Goal: Task Accomplishment & Management: Use online tool/utility

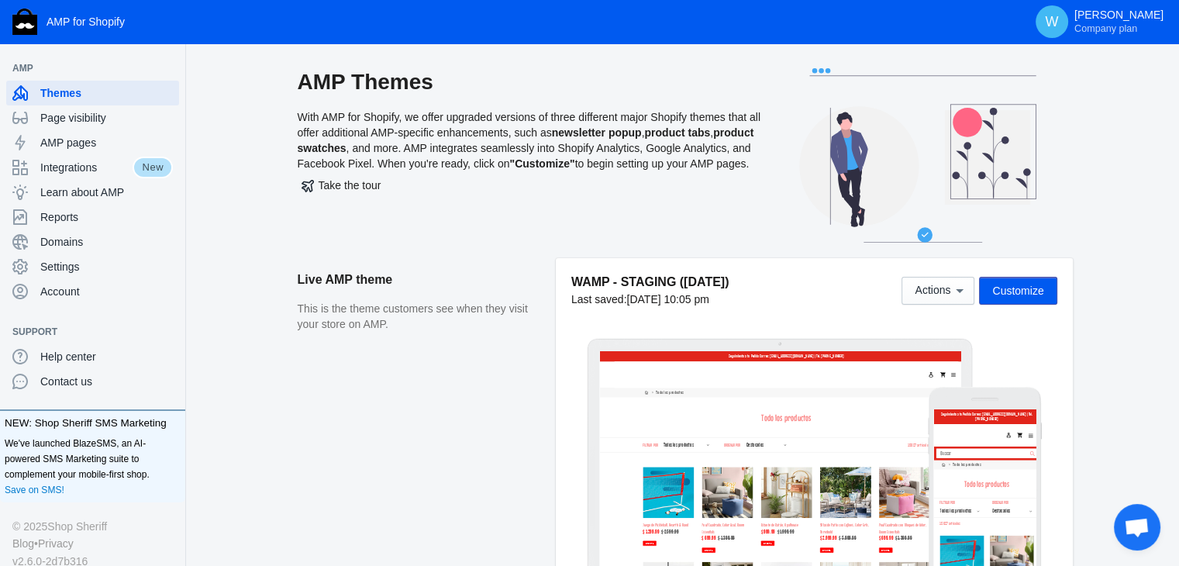
scroll to position [87, 0]
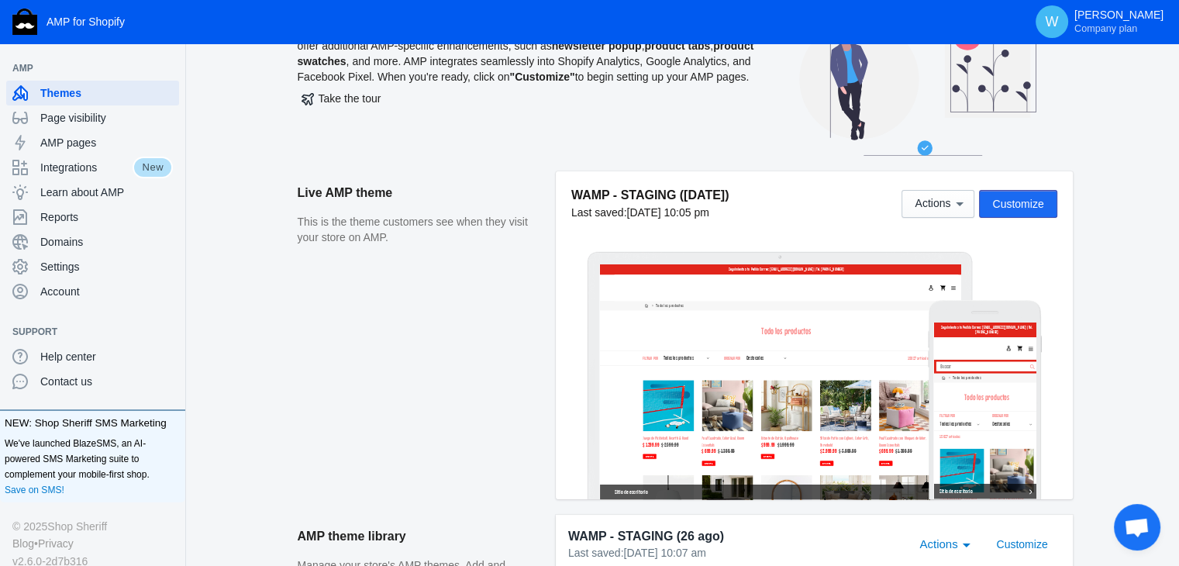
click at [1005, 195] on button "Customize" at bounding box center [1018, 204] width 78 height 28
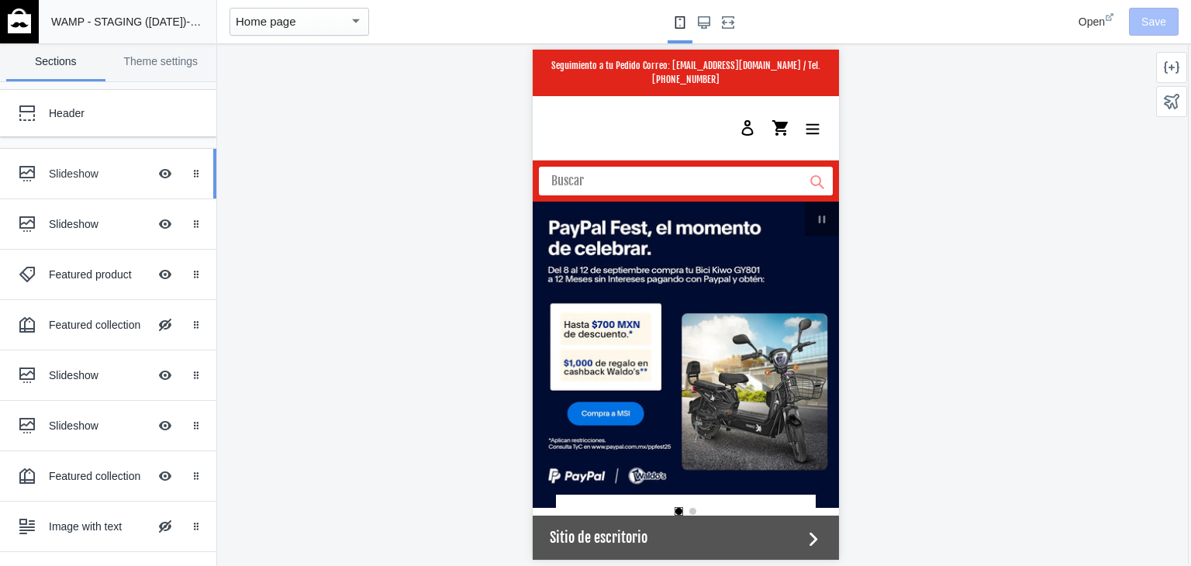
click at [96, 178] on div "Slideshow" at bounding box center [98, 174] width 99 height 16
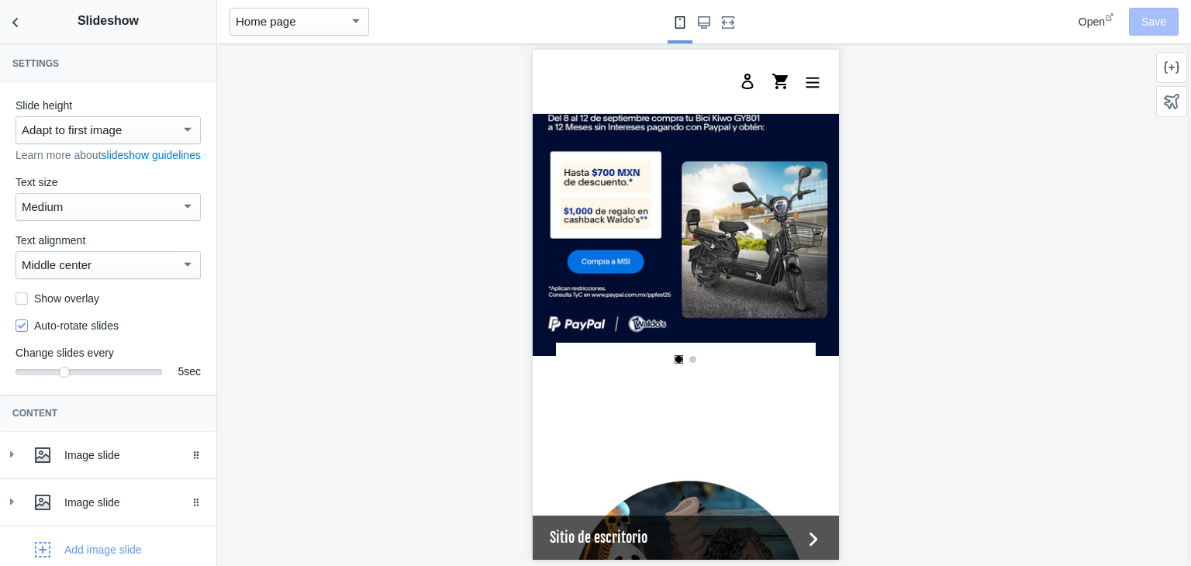
scroll to position [95, 0]
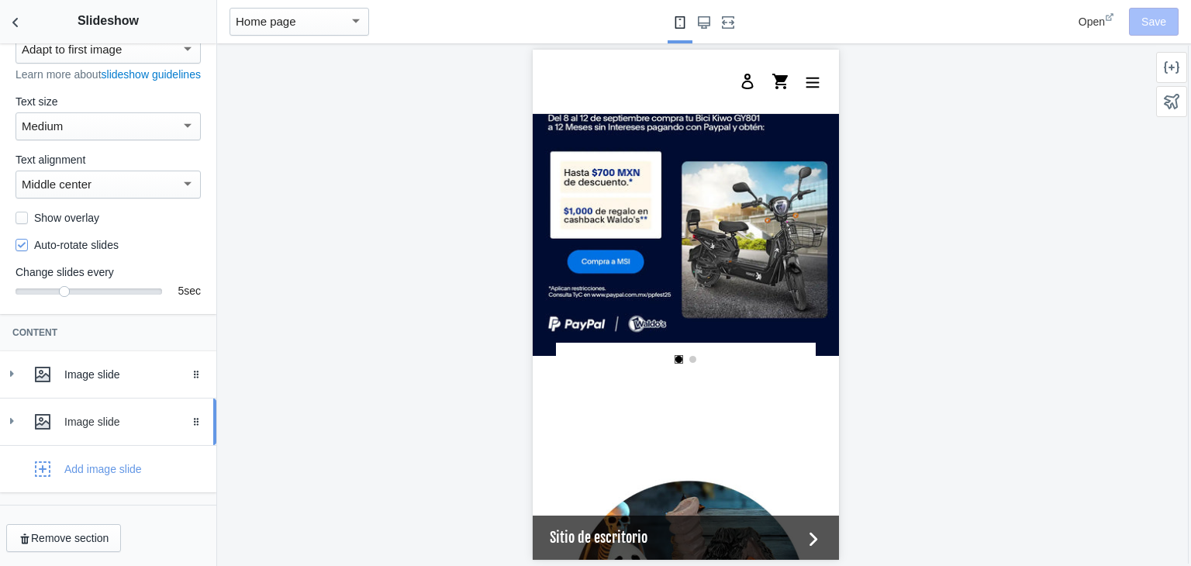
click at [31, 419] on div at bounding box center [42, 421] width 31 height 31
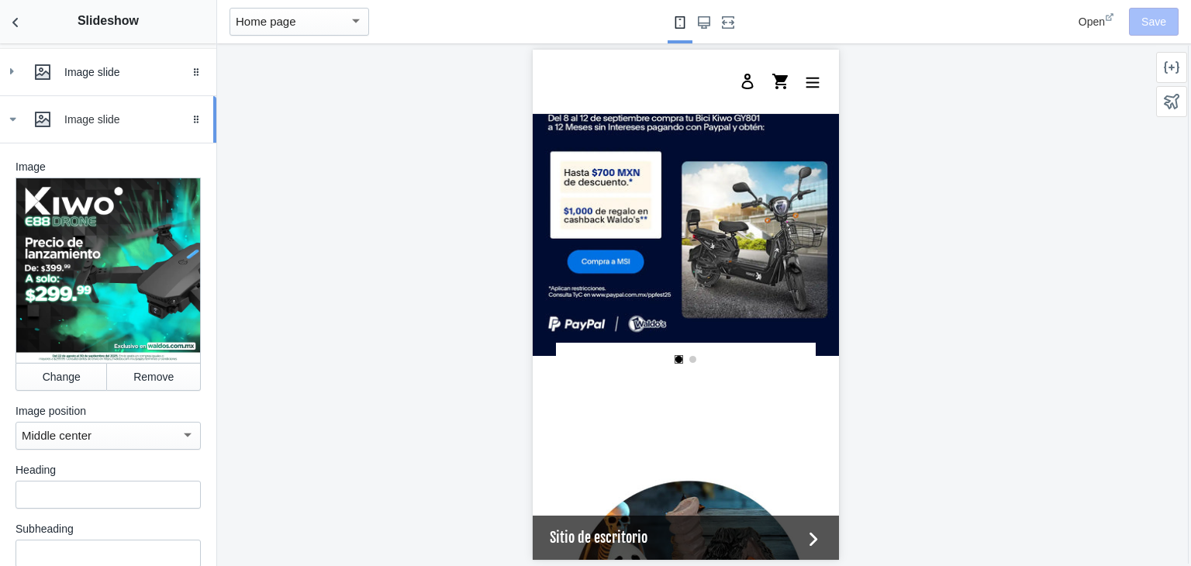
scroll to position [389, 0]
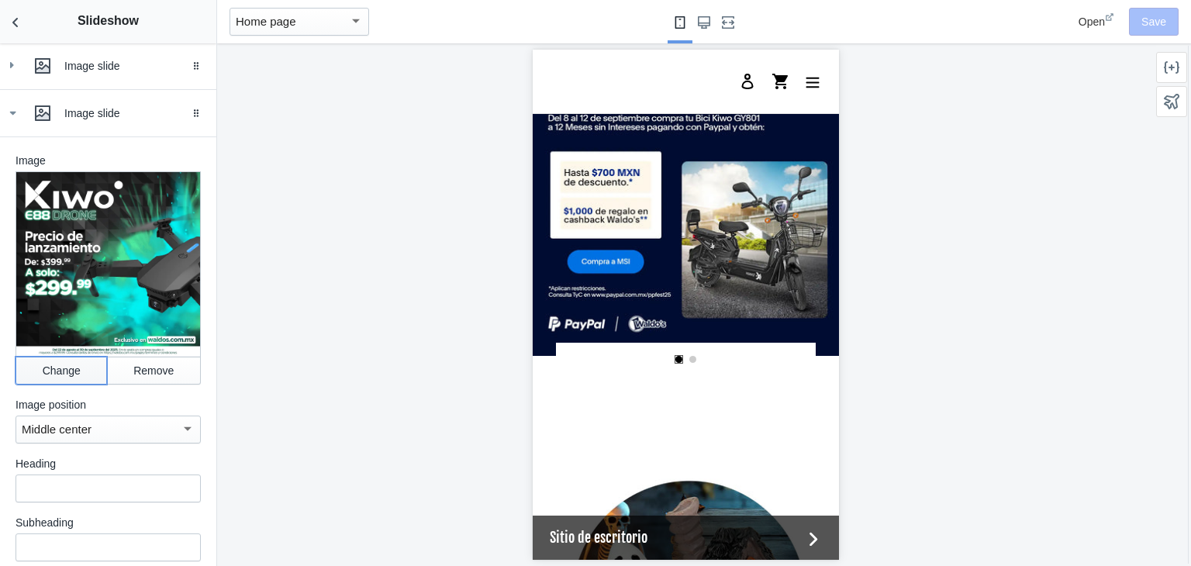
click at [50, 374] on button "Change" at bounding box center [61, 371] width 91 height 28
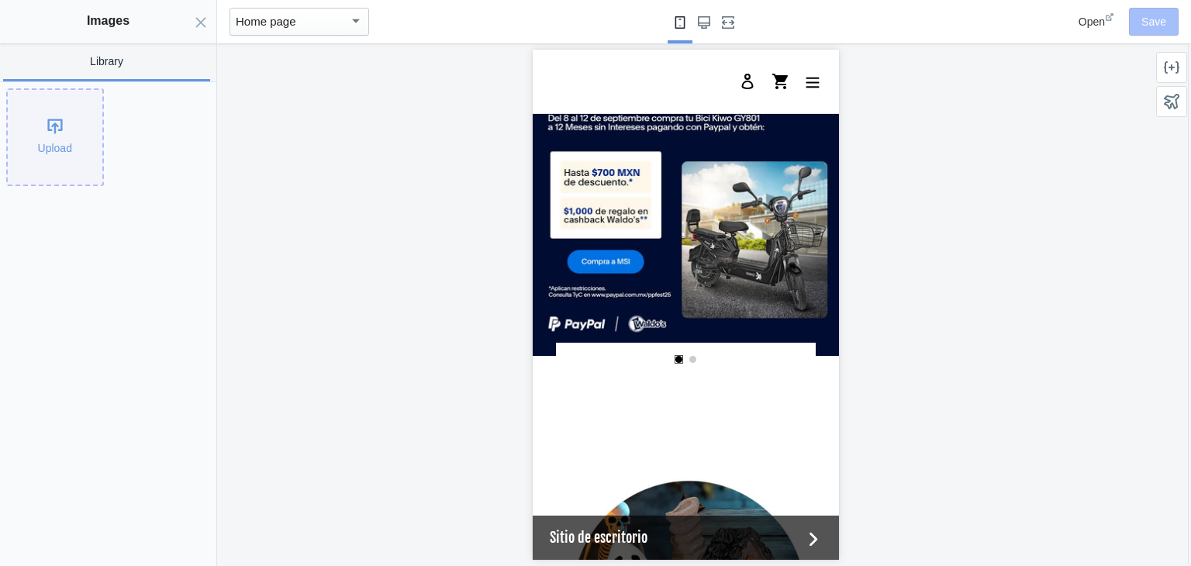
click at [47, 116] on div "Upload" at bounding box center [55, 137] width 95 height 95
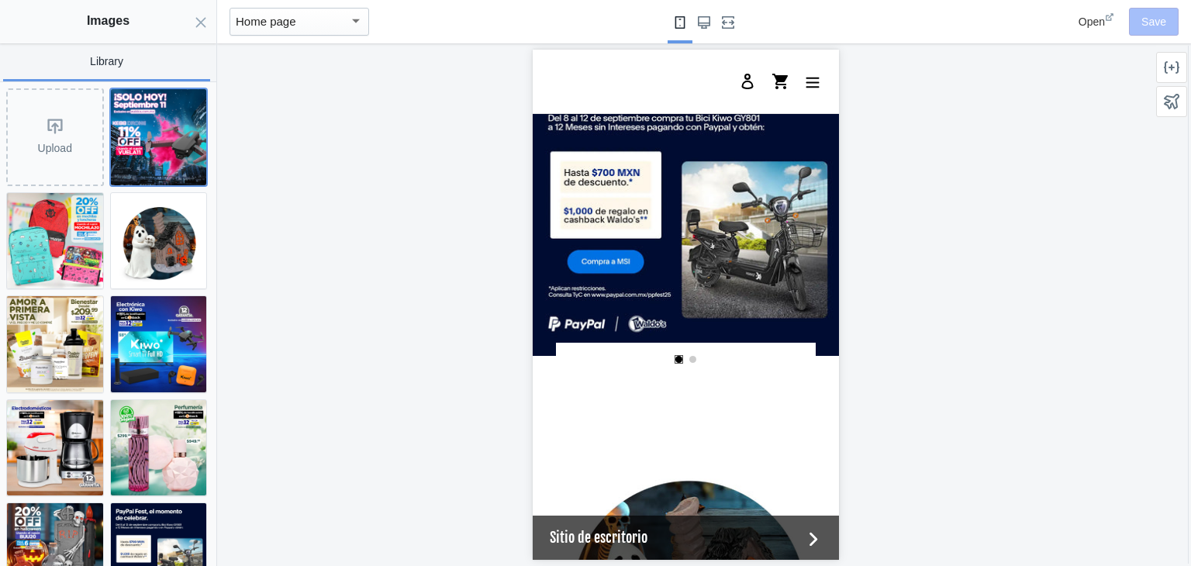
click at [150, 103] on img at bounding box center [159, 137] width 96 height 96
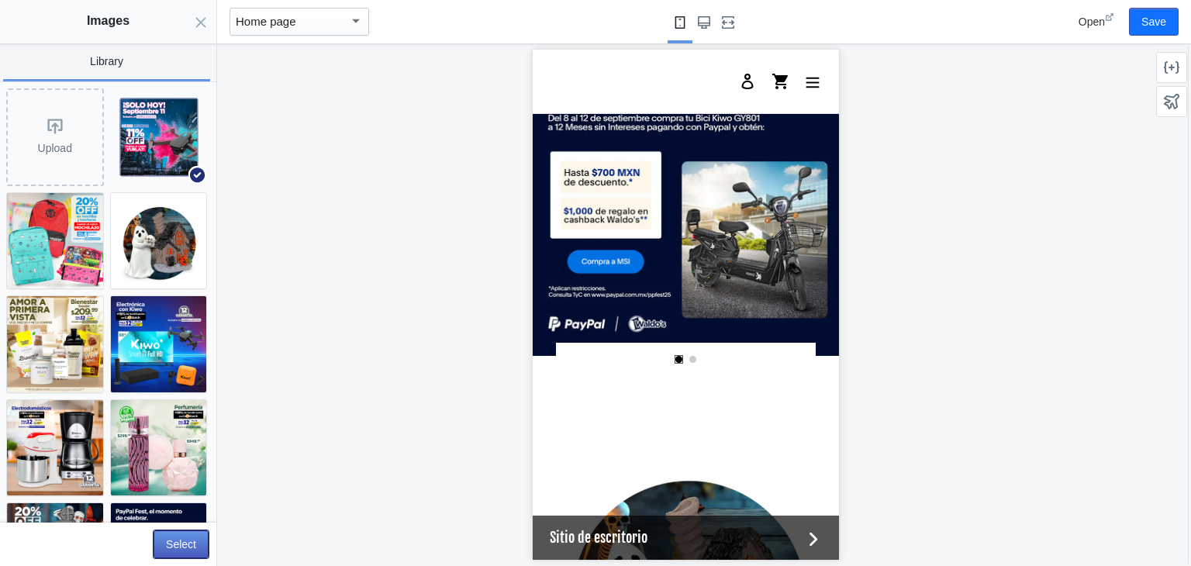
click at [190, 543] on button "Select" at bounding box center [180, 544] width 55 height 28
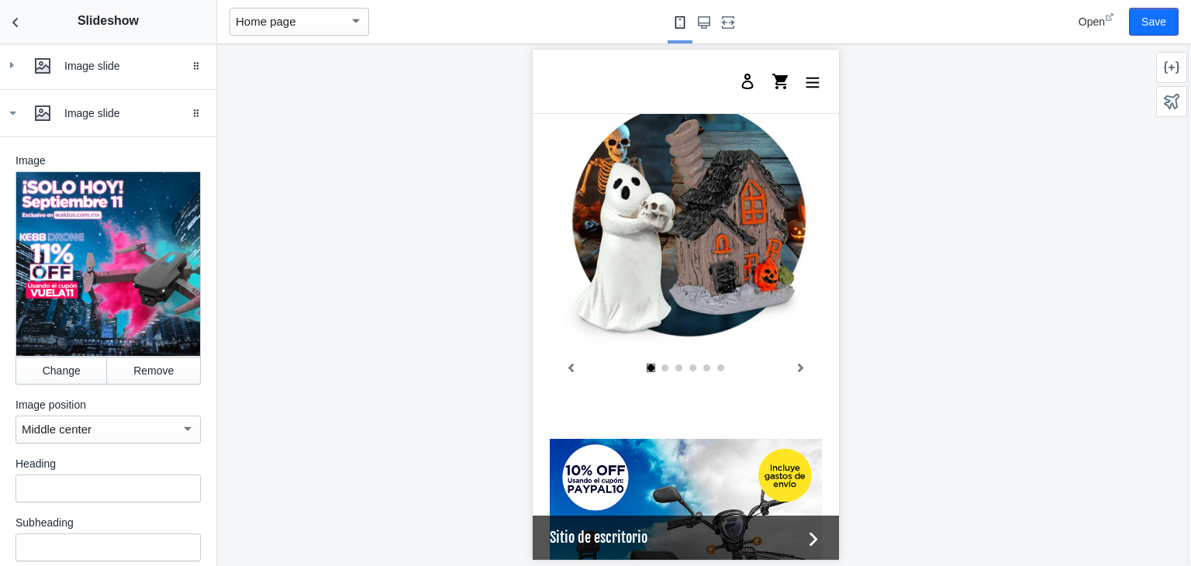
scroll to position [338, 0]
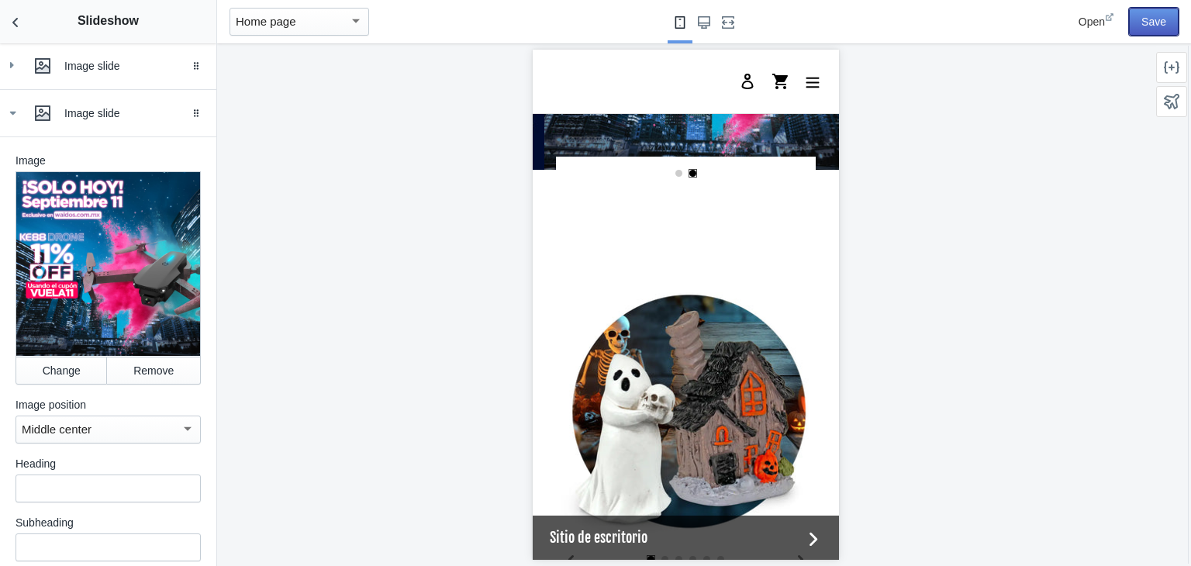
click at [1162, 28] on button "Save" at bounding box center [1154, 22] width 50 height 28
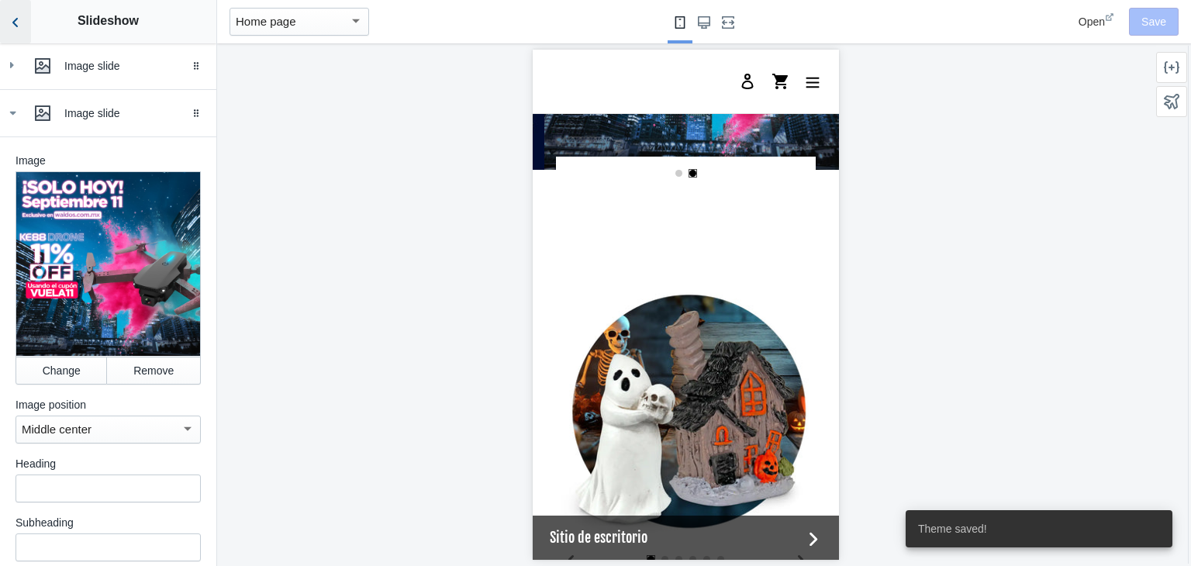
click at [12, 15] on icon "Back to sections" at bounding box center [16, 23] width 16 height 16
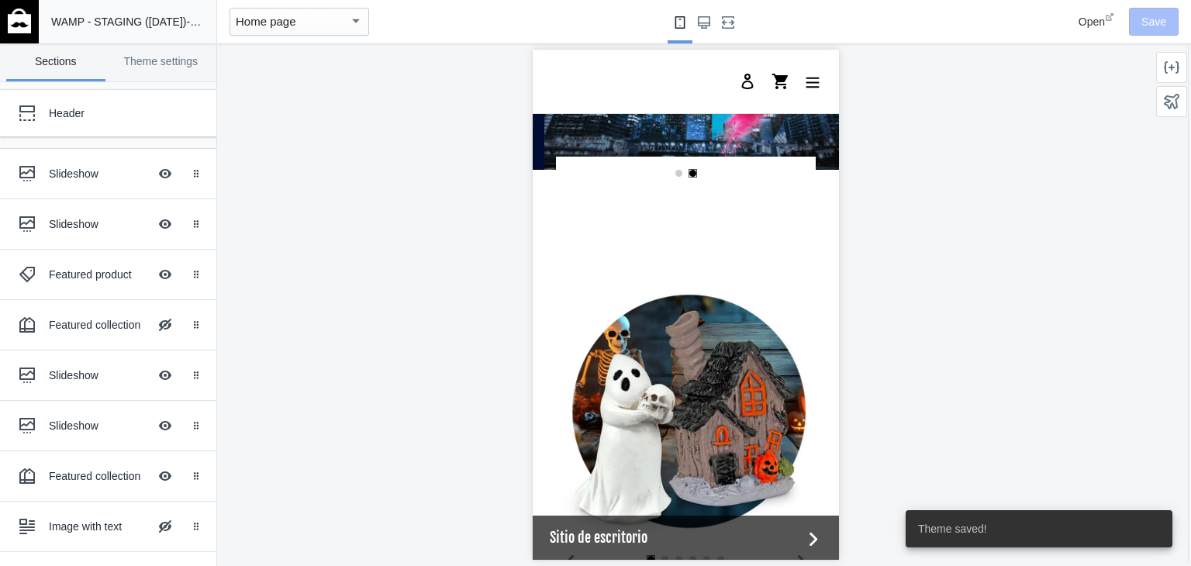
click at [12, 15] on img at bounding box center [19, 21] width 23 height 25
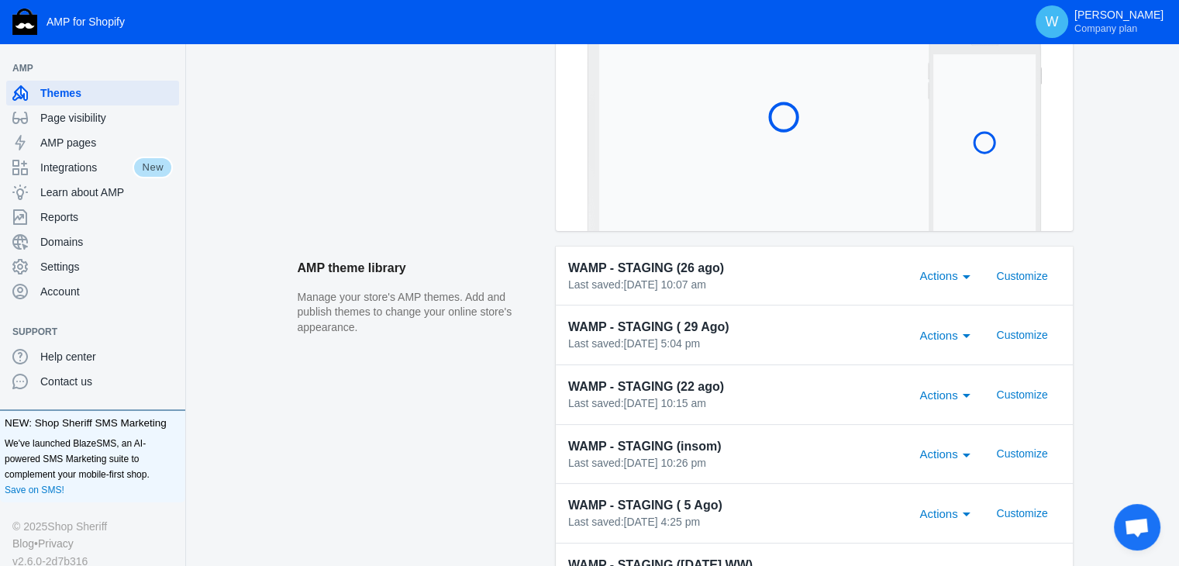
scroll to position [436, 0]
